Goal: Task Accomplishment & Management: Manage account settings

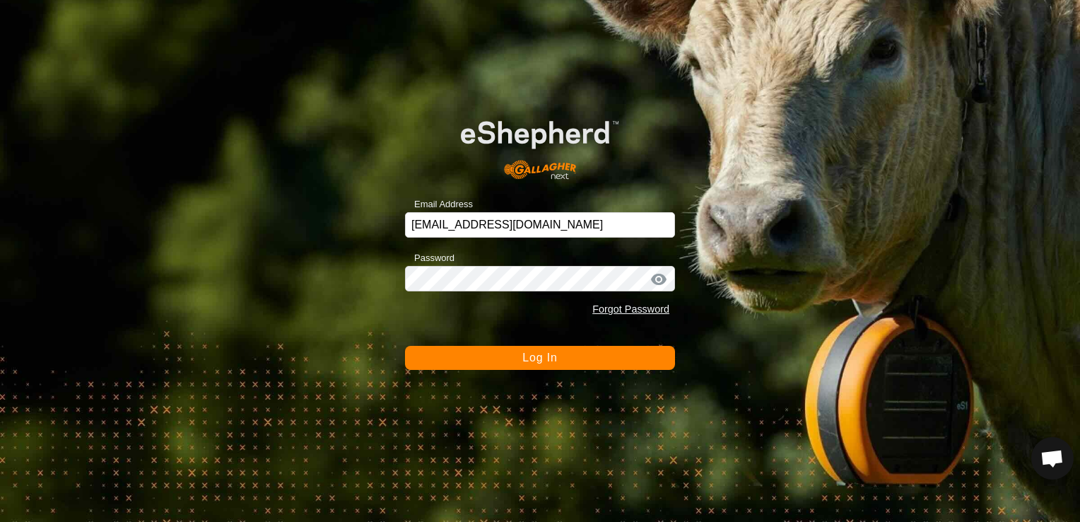
click at [542, 360] on span "Log In" at bounding box center [539, 357] width 35 height 12
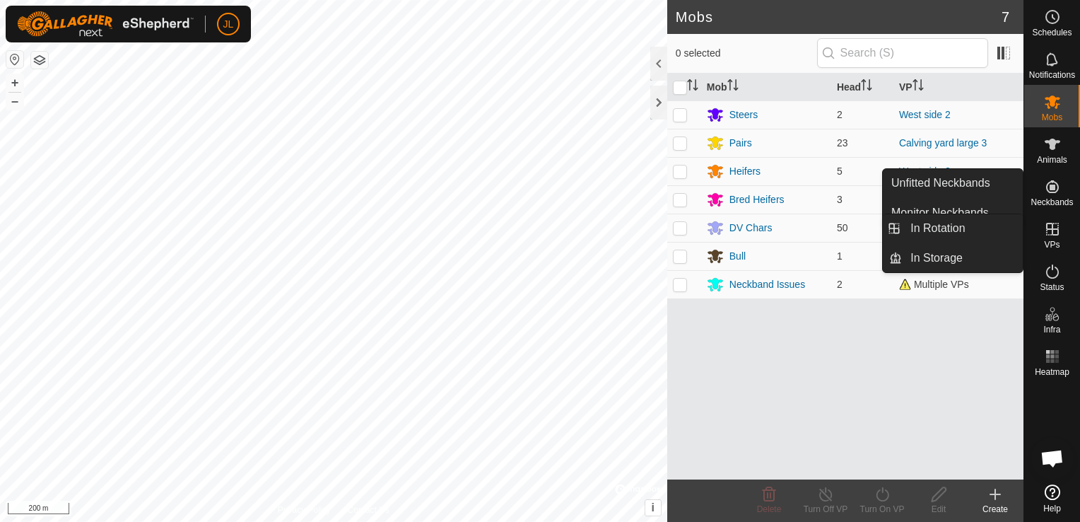
click at [1049, 231] on icon at bounding box center [1052, 229] width 17 height 17
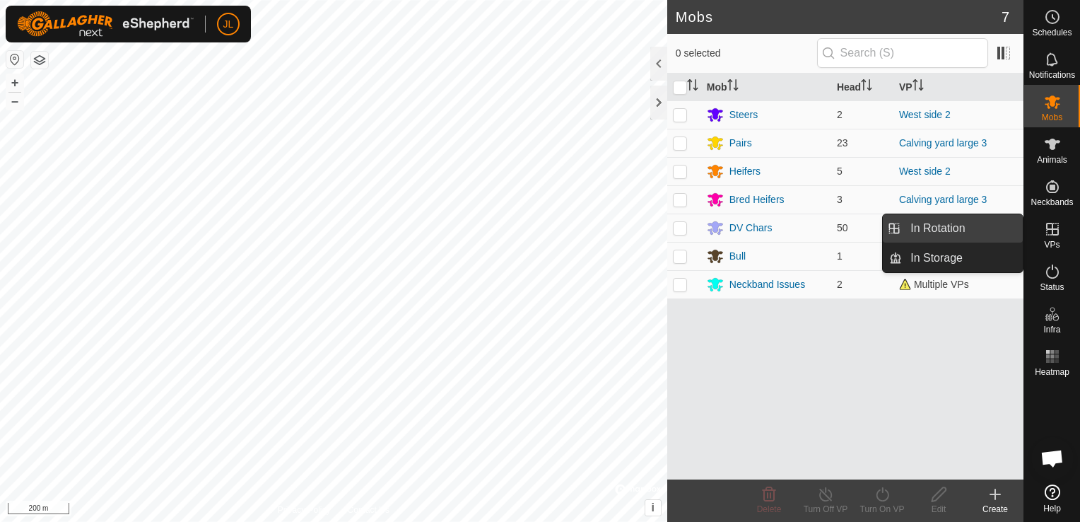
click at [967, 226] on link "In Rotation" at bounding box center [962, 228] width 121 height 28
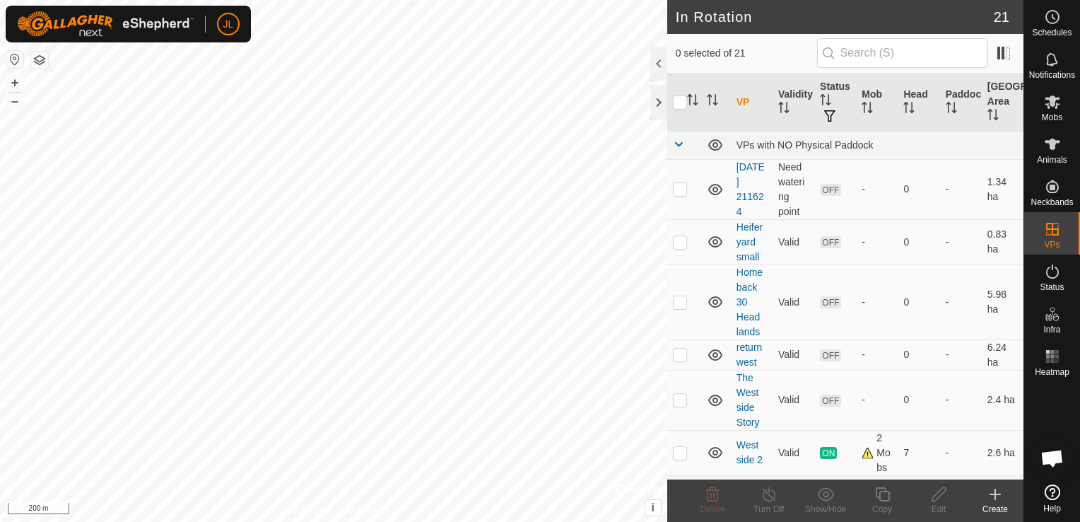
scroll to position [355, 0]
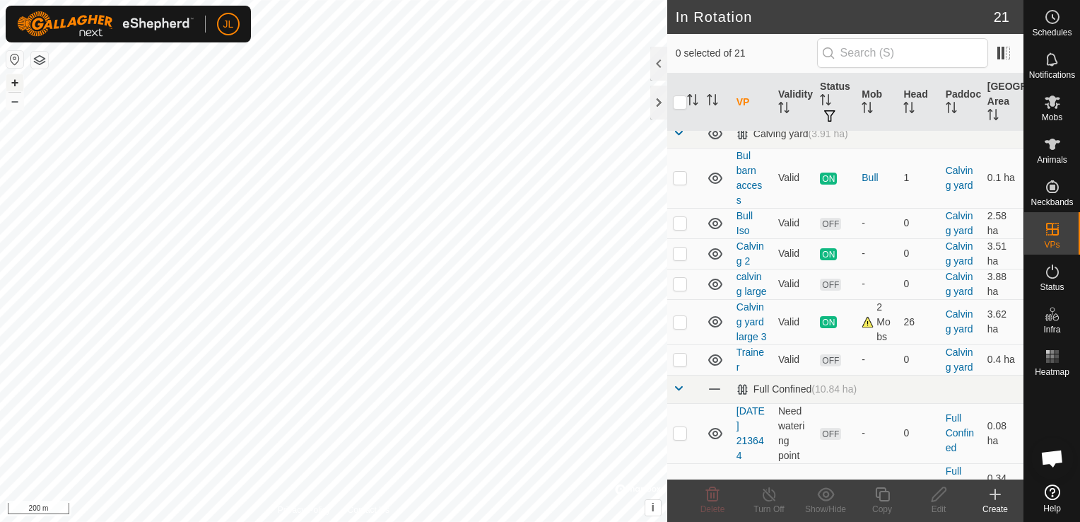
click at [20, 83] on button "+" at bounding box center [14, 82] width 17 height 17
checkbox input "true"
click at [938, 498] on icon at bounding box center [939, 494] width 14 height 14
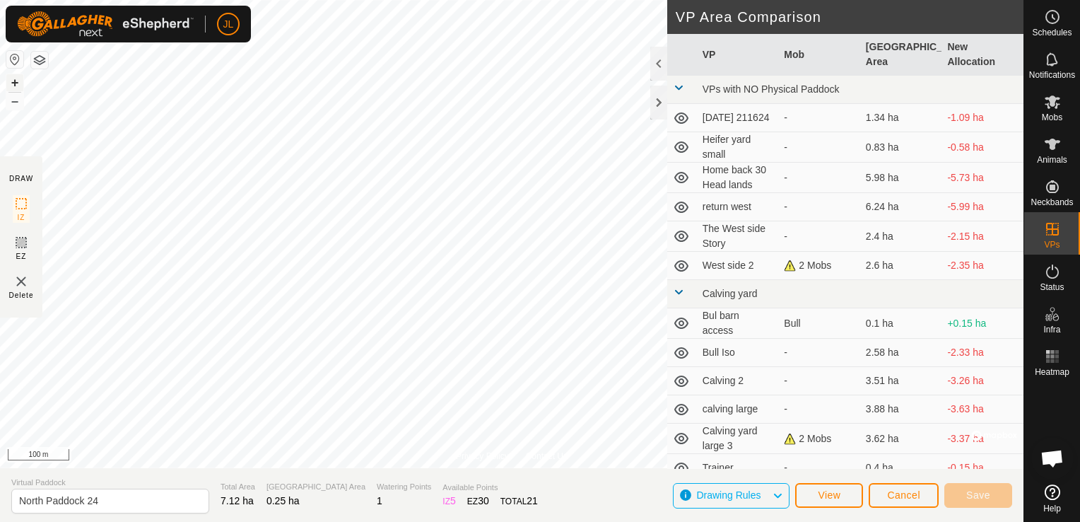
click at [14, 82] on button "+" at bounding box center [14, 82] width 17 height 17
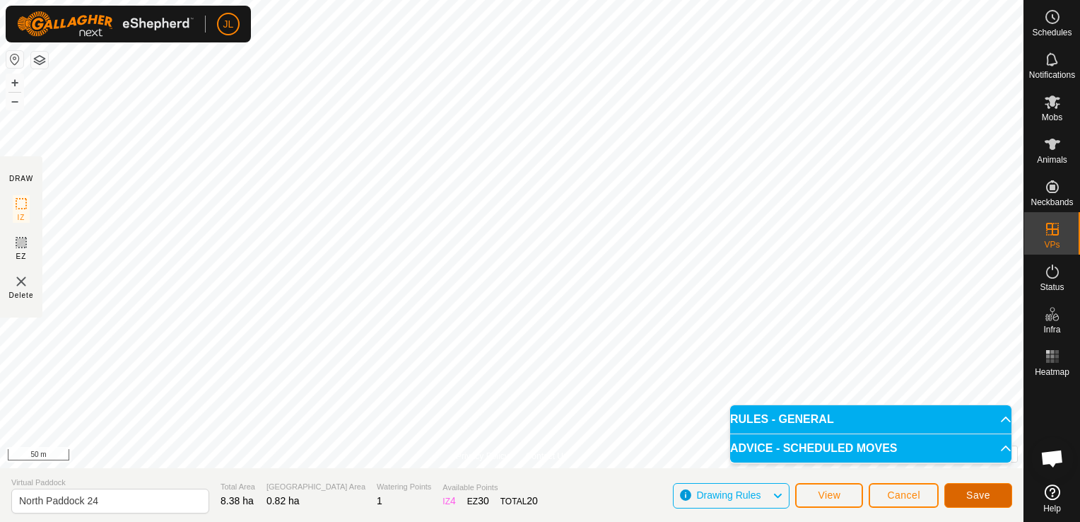
click at [970, 498] on span "Save" at bounding box center [978, 494] width 24 height 11
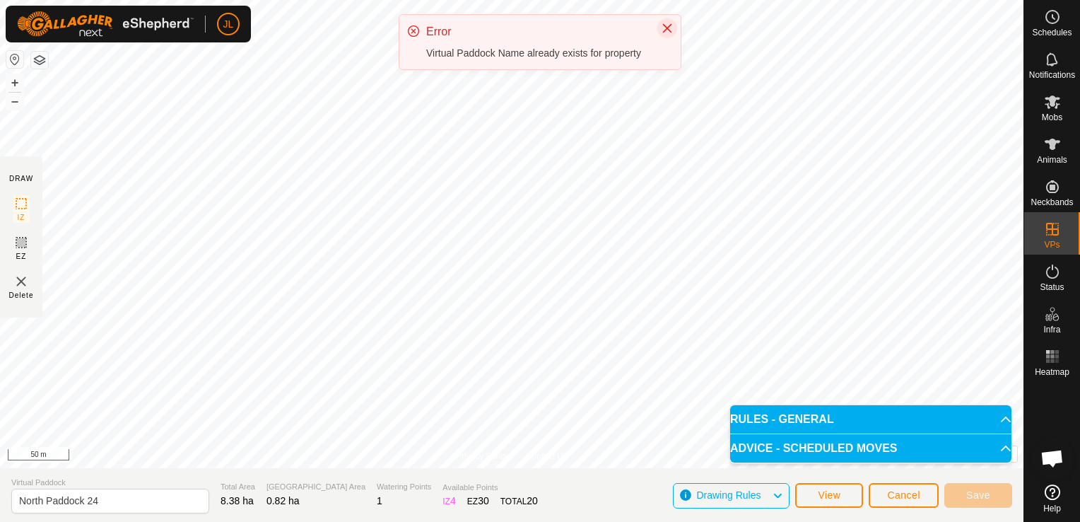
click at [667, 28] on icon "Close" at bounding box center [667, 28] width 9 height 9
